Goal: Task Accomplishment & Management: Manage account settings

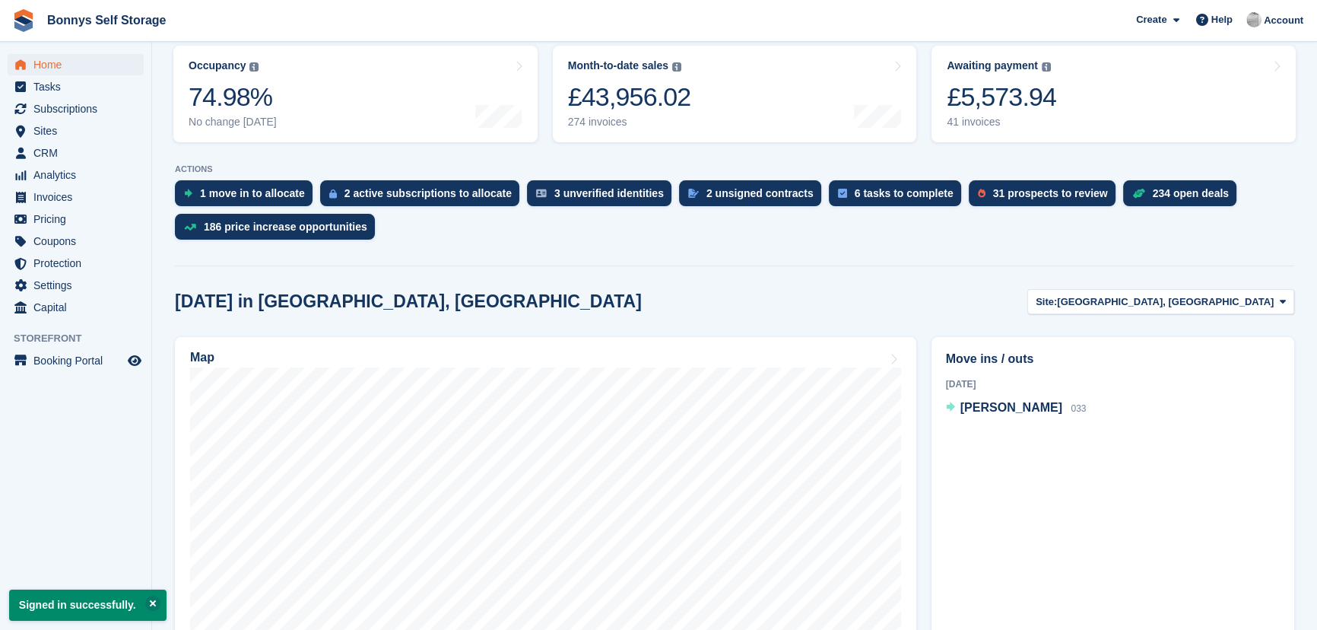
scroll to position [414, 0]
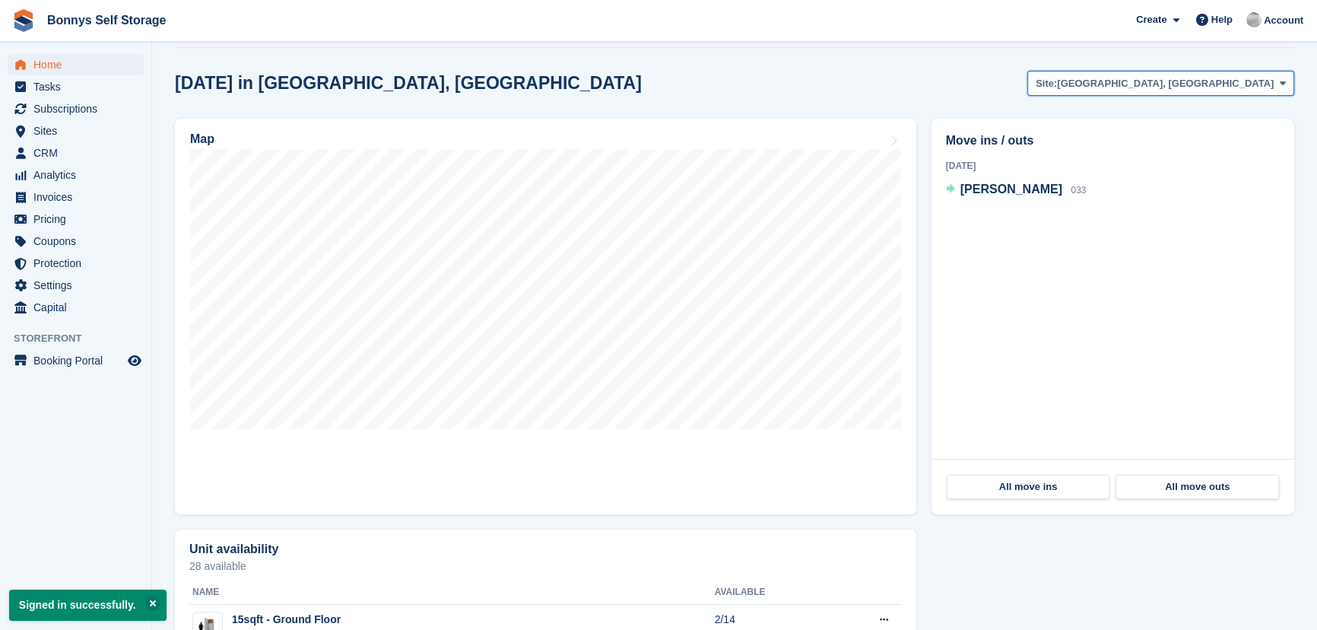
click at [1254, 81] on span "[GEOGRAPHIC_DATA], [GEOGRAPHIC_DATA]" at bounding box center [1165, 83] width 217 height 15
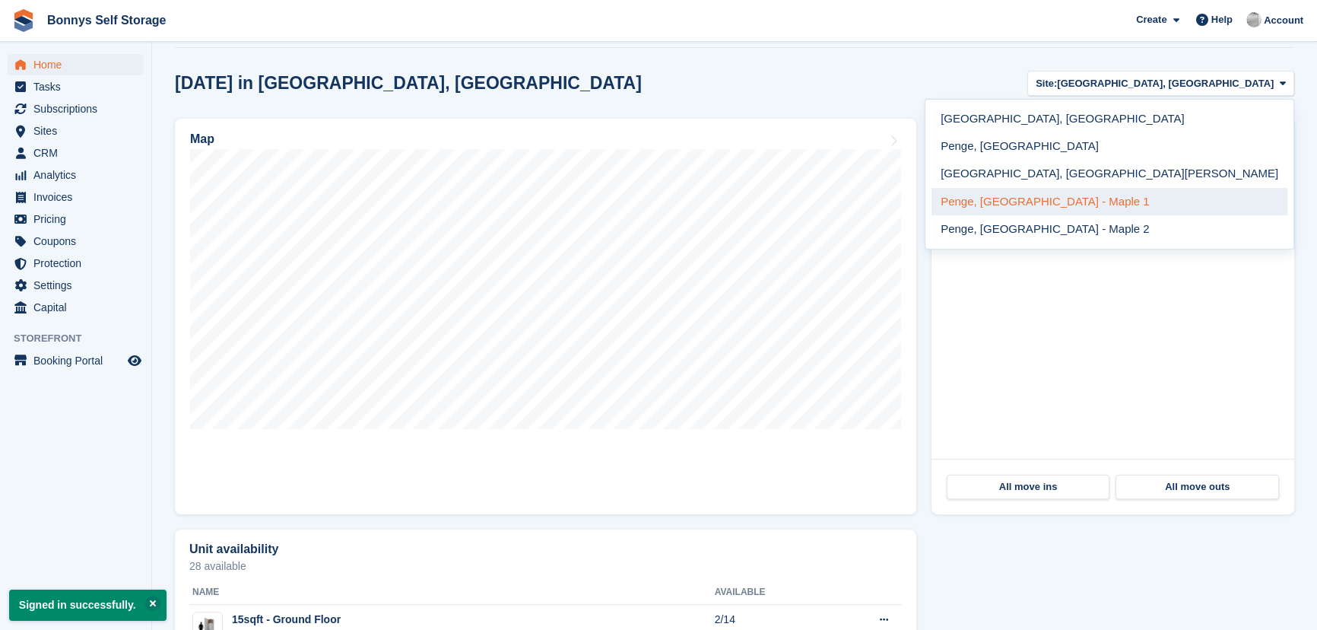
click at [1177, 210] on link "Penge, [GEOGRAPHIC_DATA] - Maple 1" at bounding box center [1110, 201] width 356 height 27
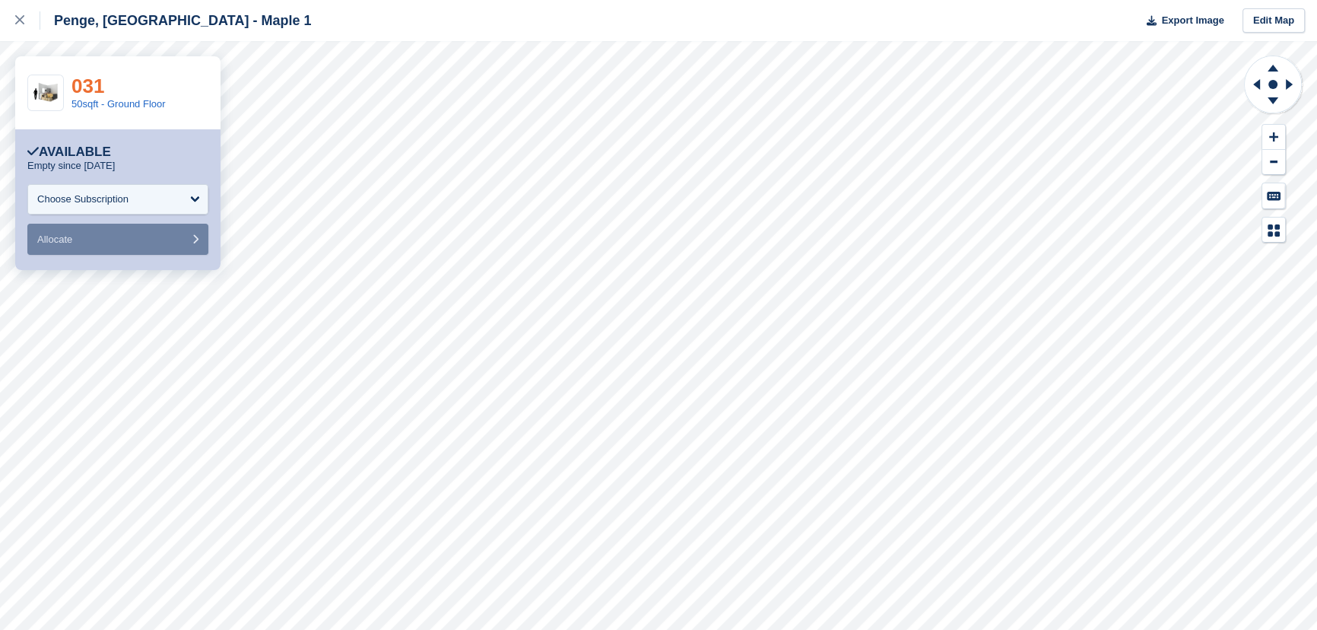
click at [89, 85] on link "031" at bounding box center [87, 86] width 33 height 23
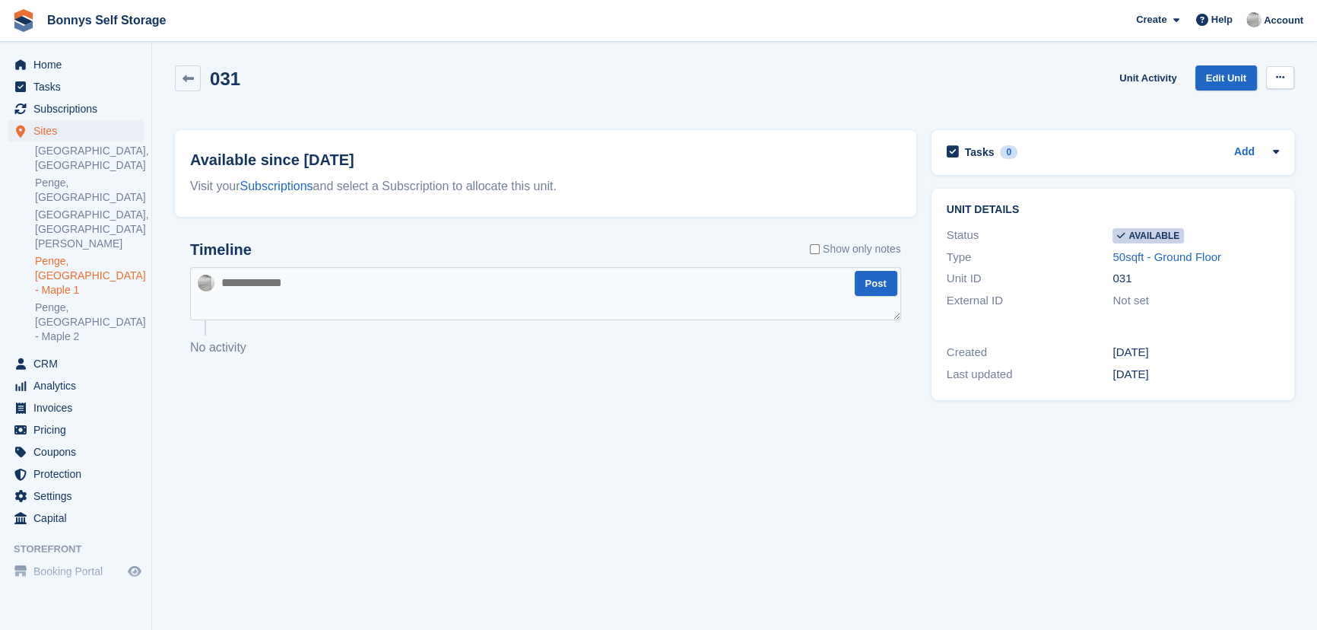
click at [1275, 85] on button at bounding box center [1280, 77] width 28 height 23
click at [1244, 106] on p "Make unavailable" at bounding box center [1221, 107] width 132 height 20
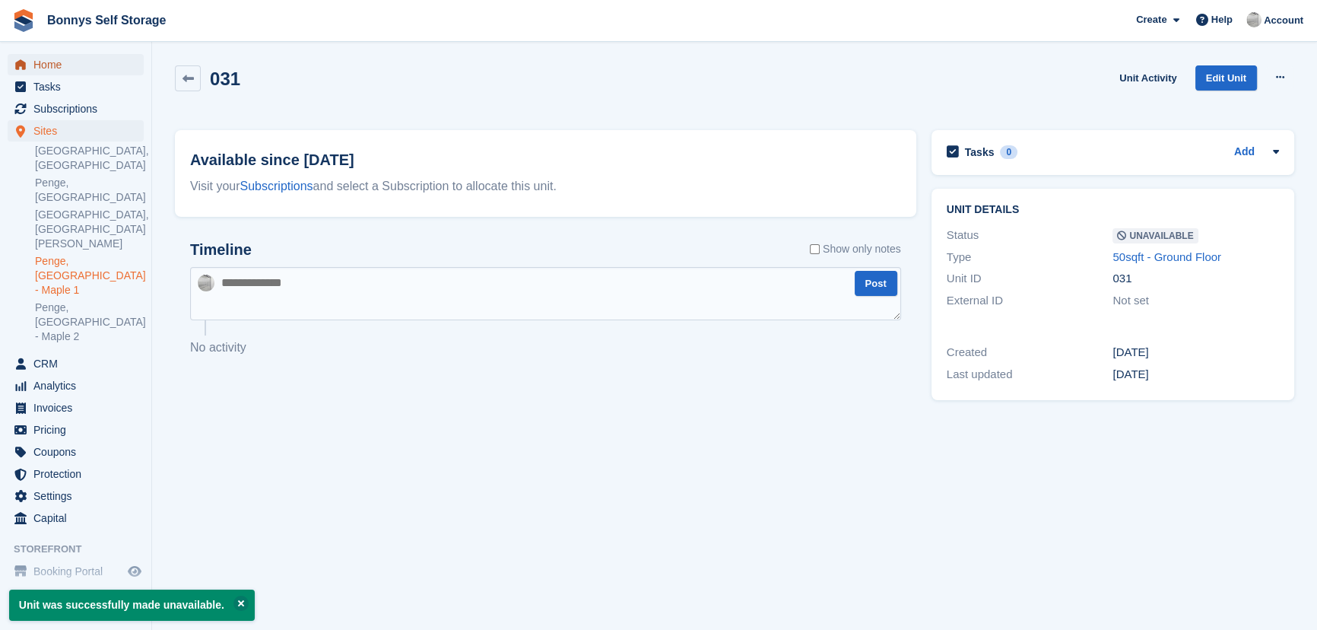
click at [83, 66] on span "Home" at bounding box center [78, 64] width 91 height 21
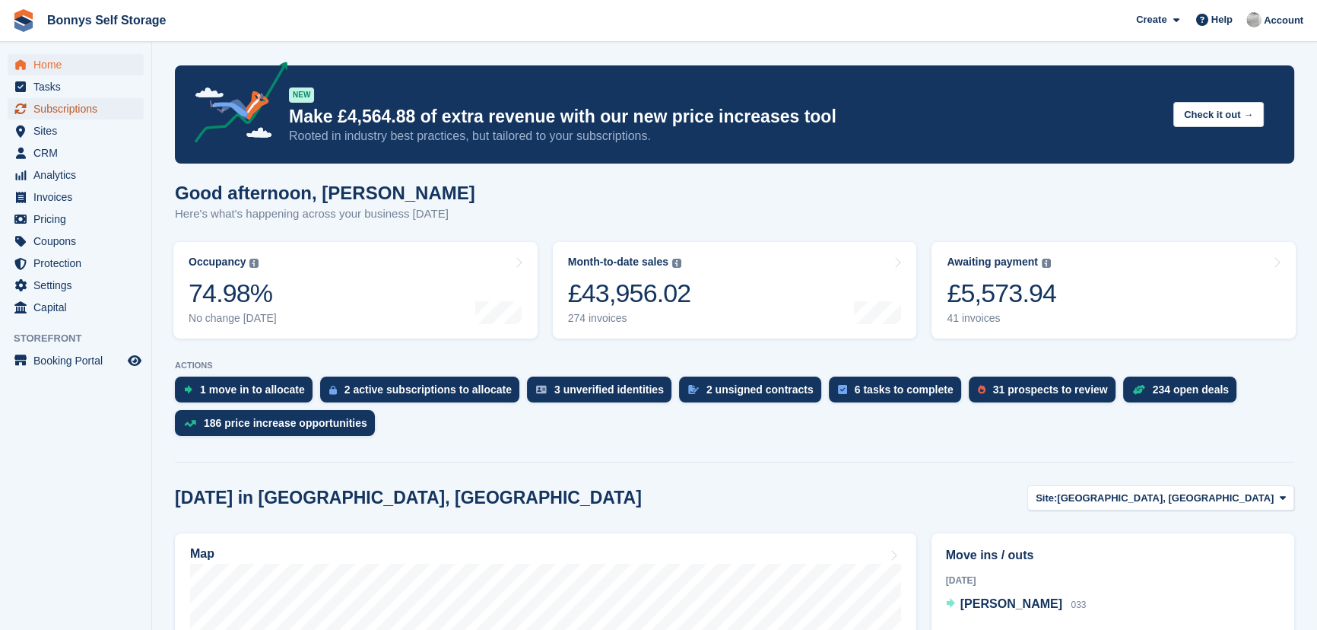
click at [60, 103] on span "Subscriptions" at bounding box center [78, 108] width 91 height 21
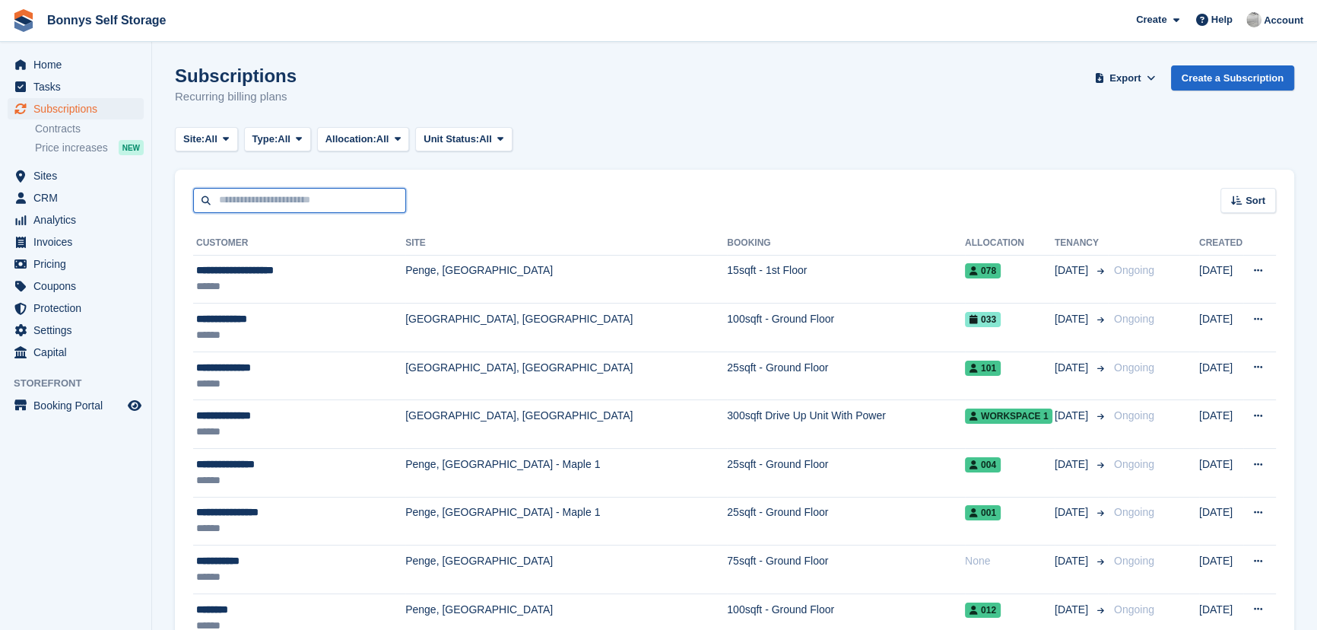
click at [213, 205] on input "text" at bounding box center [299, 200] width 213 height 25
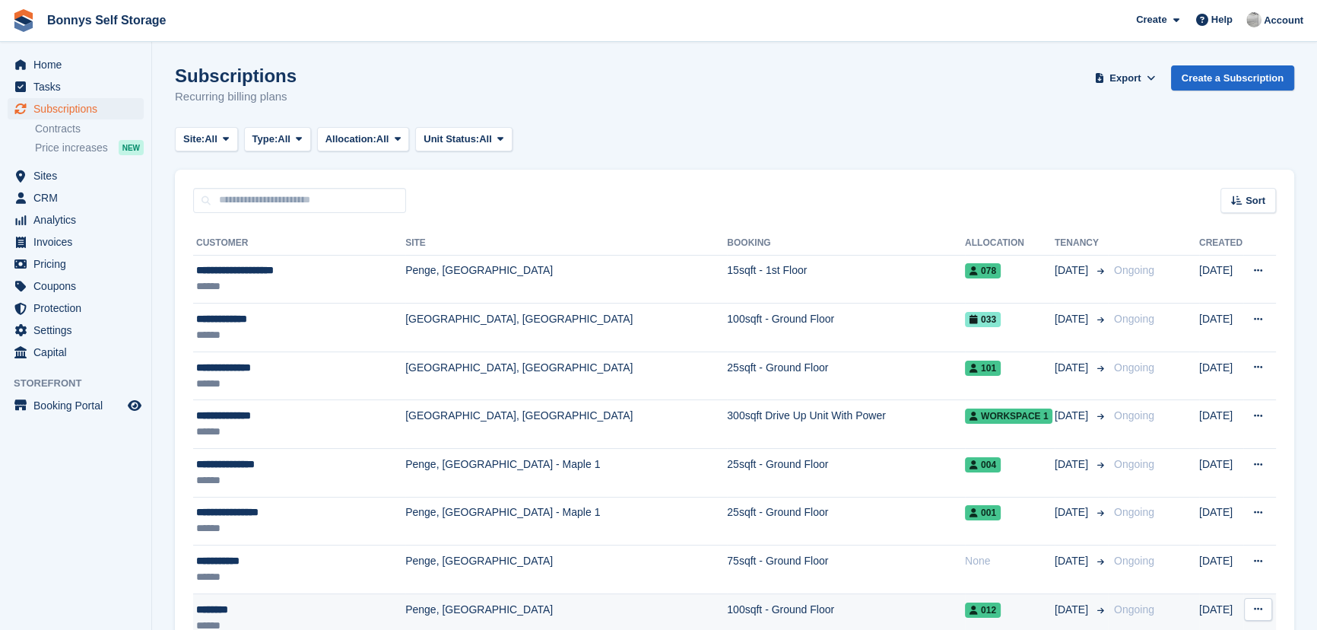
click at [280, 619] on div "******" at bounding box center [298, 625] width 205 height 16
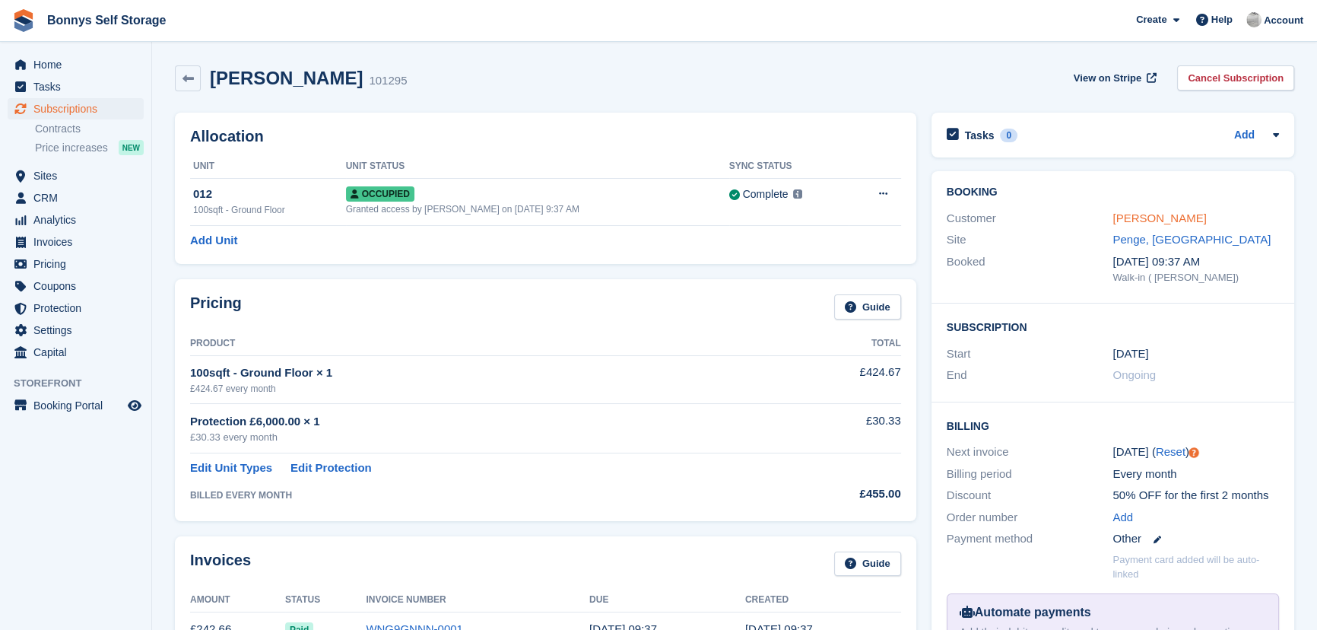
click at [1133, 221] on link "Lin Wang" at bounding box center [1160, 217] width 94 height 13
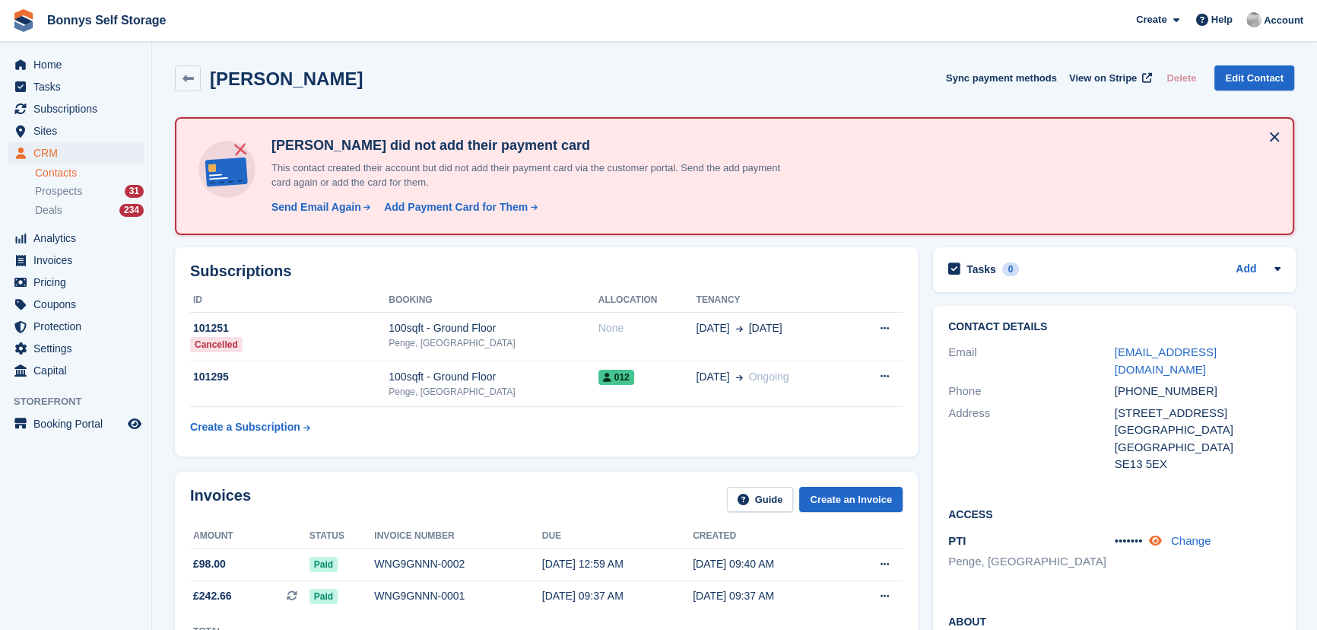
click at [1163, 534] on link at bounding box center [1157, 540] width 16 height 13
drag, startPoint x: 69, startPoint y: 63, endPoint x: 341, endPoint y: 85, distance: 273.1
click at [69, 63] on span "Home" at bounding box center [78, 64] width 91 height 21
